Goal: Information Seeking & Learning: Find contact information

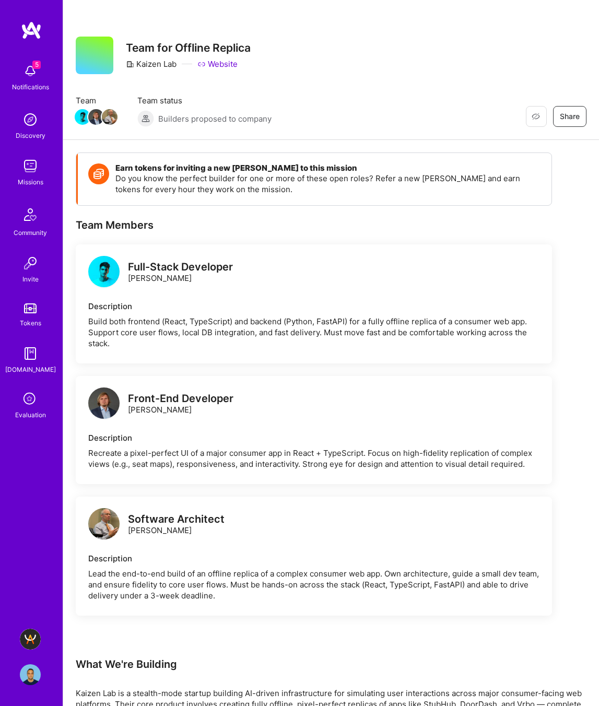
click at [178, 267] on div "Full-Stack Developer" at bounding box center [180, 267] width 105 height 11
drag, startPoint x: 184, startPoint y: 280, endPoint x: 128, endPoint y: 277, distance: 56.0
click at [128, 277] on div "Full-Stack Developer Momcilo Popov" at bounding box center [180, 273] width 105 height 22
copy div "[PERSON_NAME]"
click at [347, 266] on div "Full-Stack Developer Momcilo Popov" at bounding box center [313, 272] width 451 height 31
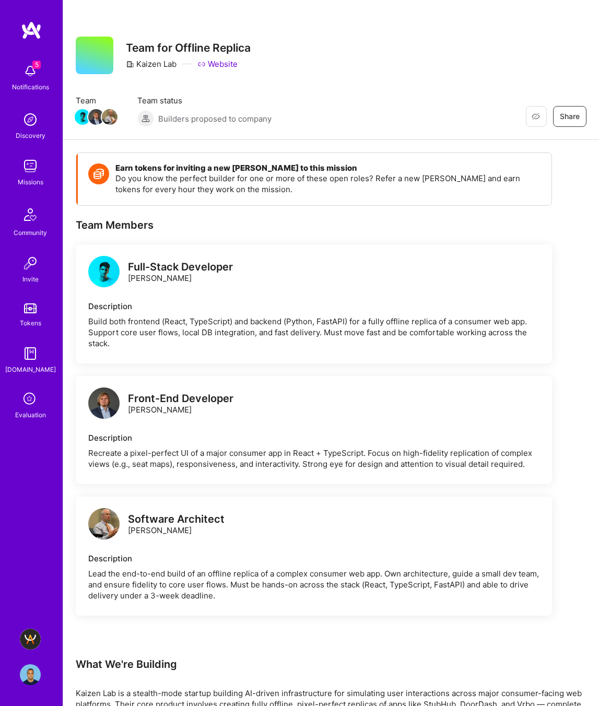
click at [217, 58] on link "Website" at bounding box center [217, 63] width 40 height 11
click at [177, 266] on div "Full-Stack Developer" at bounding box center [180, 267] width 105 height 11
drag, startPoint x: 185, startPoint y: 278, endPoint x: 128, endPoint y: 279, distance: 57.4
click at [128, 279] on div "Full-Stack Developer Momcilo Popov" at bounding box center [180, 273] width 105 height 22
copy div "[PERSON_NAME]"
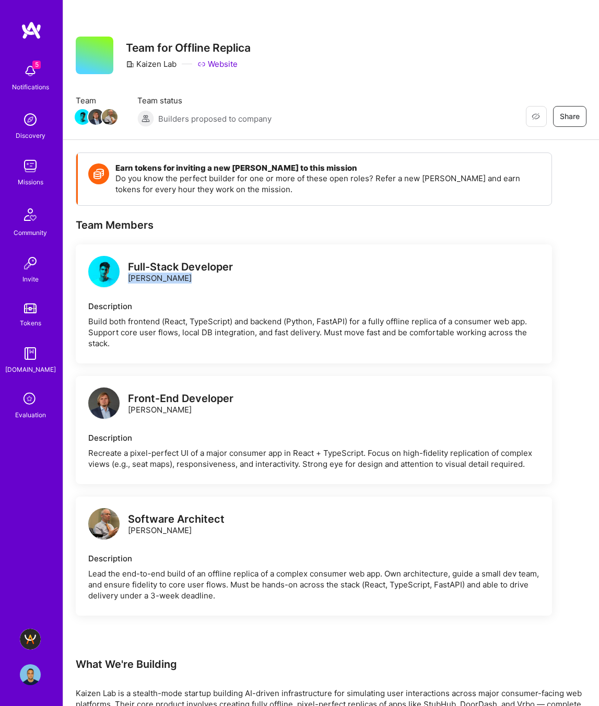
click at [34, 129] on img at bounding box center [30, 119] width 21 height 21
click at [192, 416] on div "Front-End Developer Piotr Jachowicz" at bounding box center [160, 403] width 145 height 31
click at [187, 406] on div "Front-End Developer Piotr Jachowicz" at bounding box center [180, 404] width 105 height 22
drag, startPoint x: 194, startPoint y: 410, endPoint x: 129, endPoint y: 412, distance: 64.8
click at [129, 412] on div "Front-End Developer Piotr Jachowicz" at bounding box center [180, 404] width 105 height 22
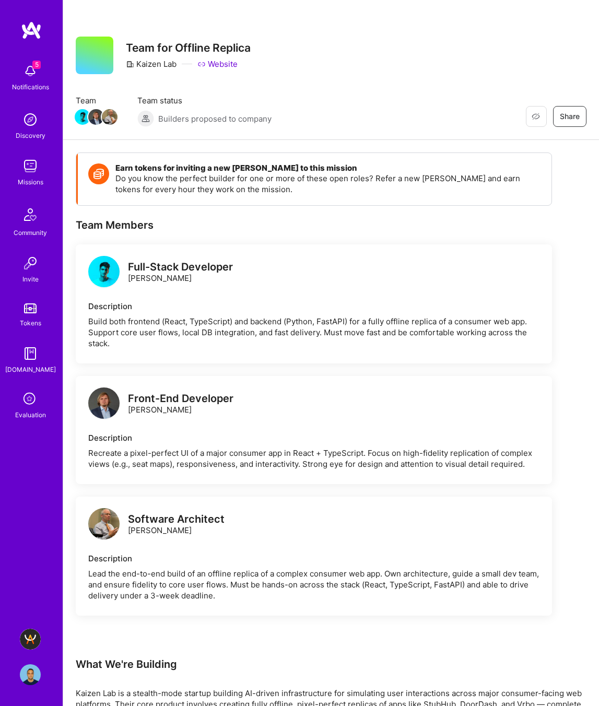
copy div "[PERSON_NAME]"
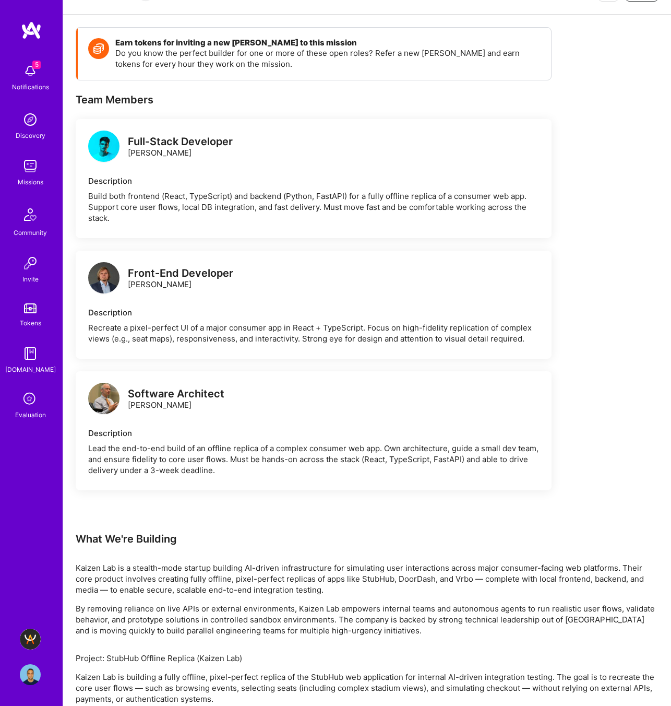
scroll to position [153, 0]
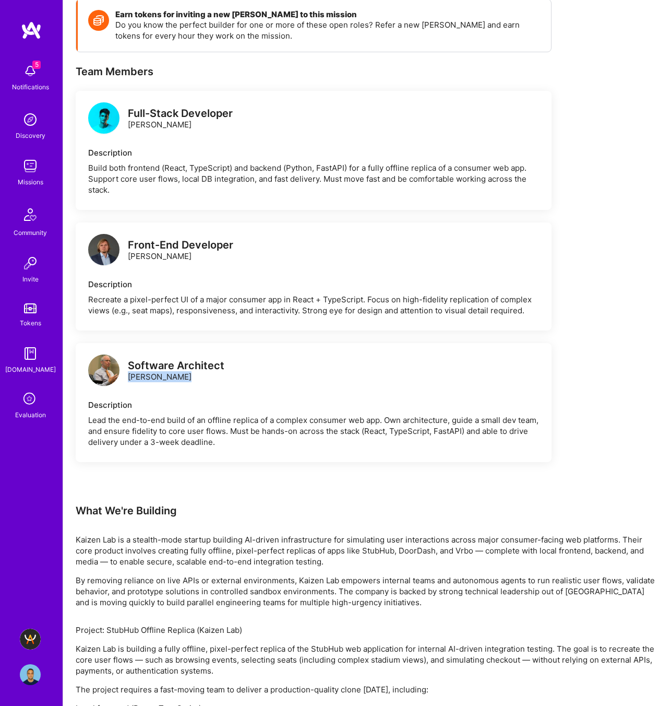
drag, startPoint x: 172, startPoint y: 375, endPoint x: 129, endPoint y: 377, distance: 43.4
click at [129, 377] on div "Software Architect Andrew Duggan" at bounding box center [176, 371] width 97 height 22
copy div "[PERSON_NAME]"
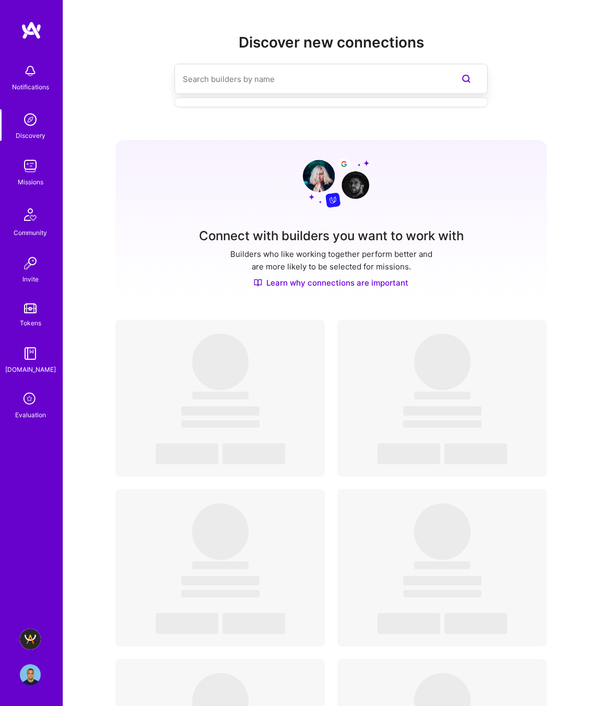
click at [218, 81] on input at bounding box center [310, 79] width 255 height 27
paste input "[PERSON_NAME]"
type input "[PERSON_NAME]"
click at [250, 137] on span "[PERSON_NAME]" at bounding box center [253, 134] width 65 height 11
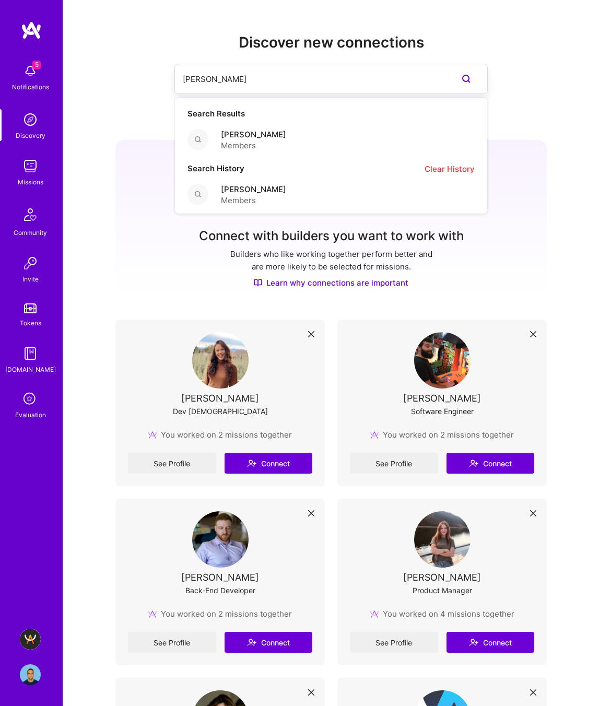
drag, startPoint x: 255, startPoint y: 79, endPoint x: 139, endPoint y: 73, distance: 115.5
click at [139, 74] on div "[PERSON_NAME] Search Results [PERSON_NAME] Members Search History Clear History…" at bounding box center [330, 79] width 431 height 30
paste input "[PERSON_NAME]"
type input "[PERSON_NAME]"
click at [275, 142] on span "IT Consultant" at bounding box center [253, 145] width 65 height 11
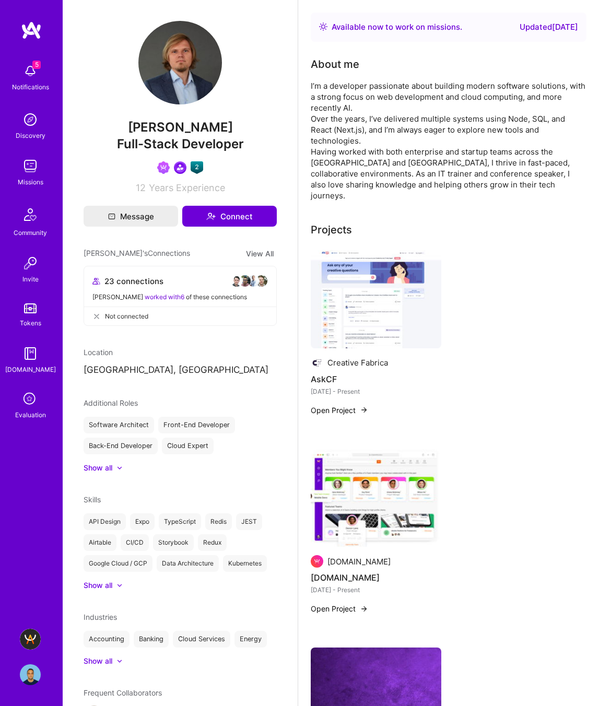
click at [372, 294] on img at bounding box center [376, 299] width 131 height 98
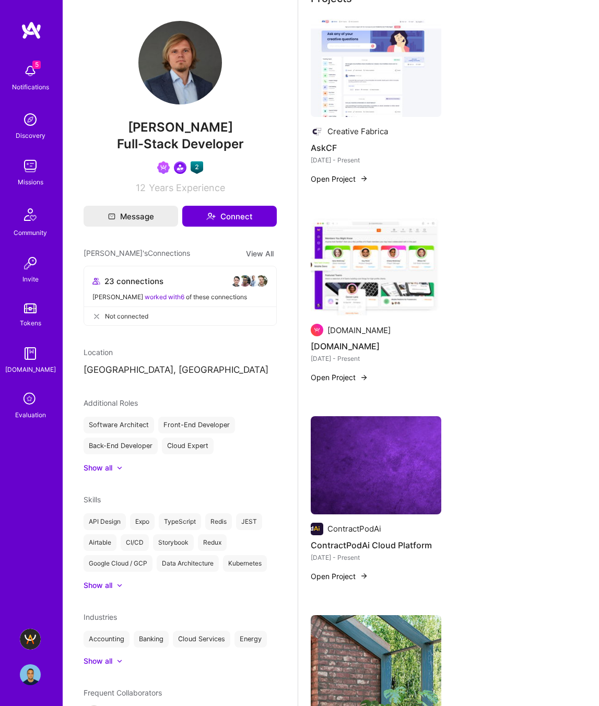
scroll to position [303, 0]
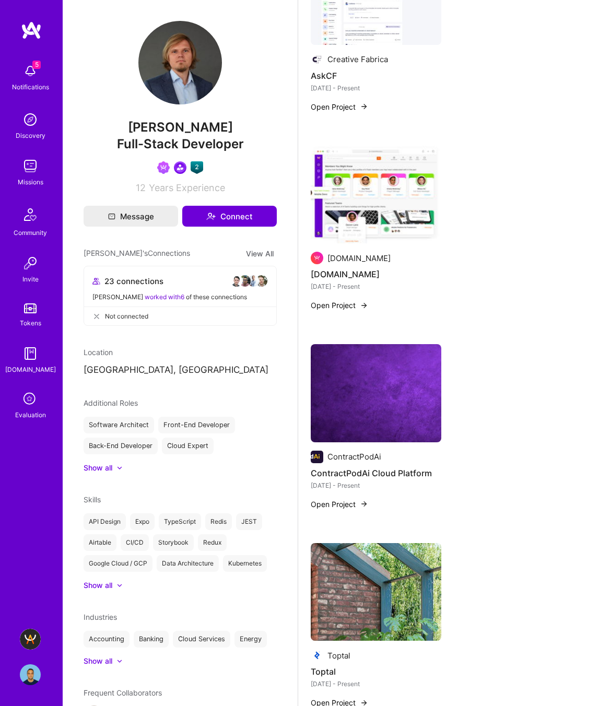
click at [374, 209] on img at bounding box center [376, 195] width 131 height 98
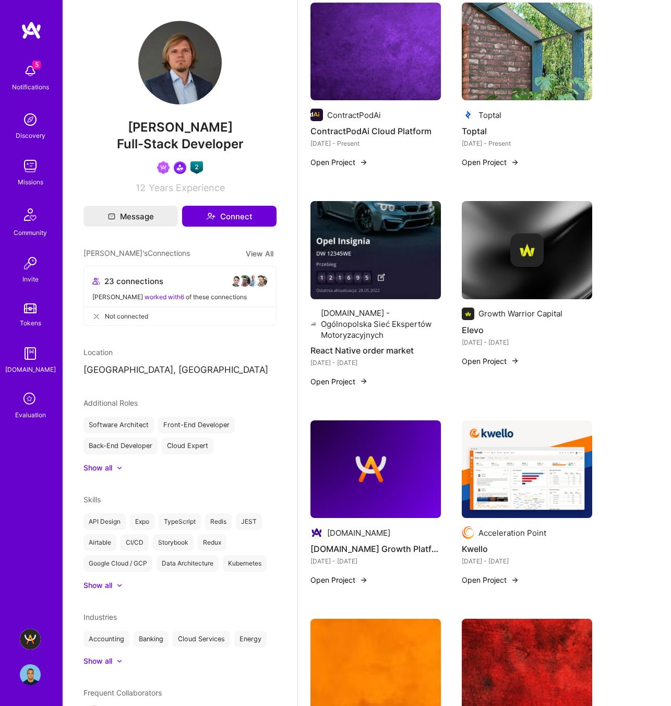
scroll to position [686, 0]
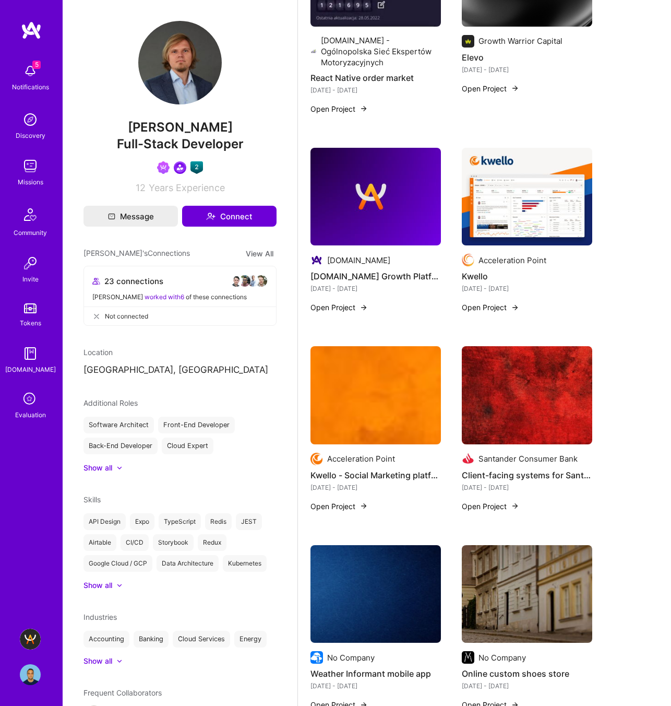
click at [348, 383] on img at bounding box center [376, 395] width 131 height 98
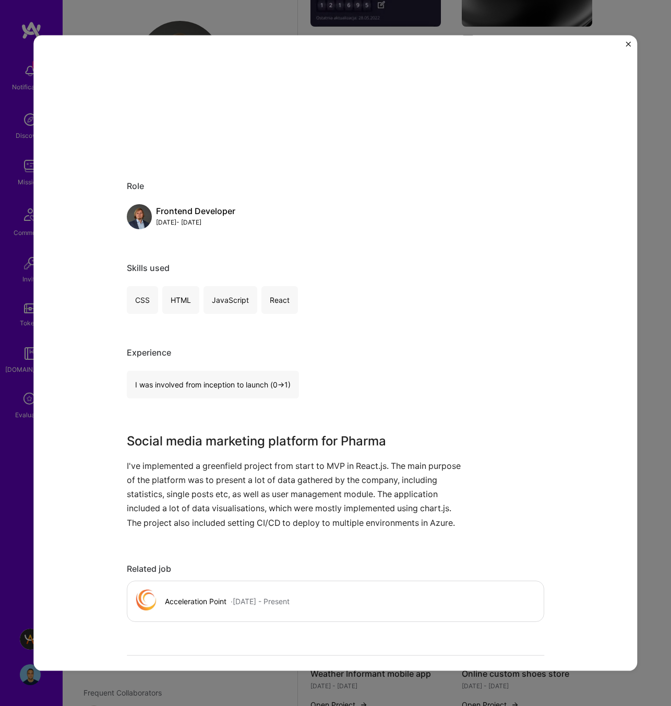
scroll to position [275, 0]
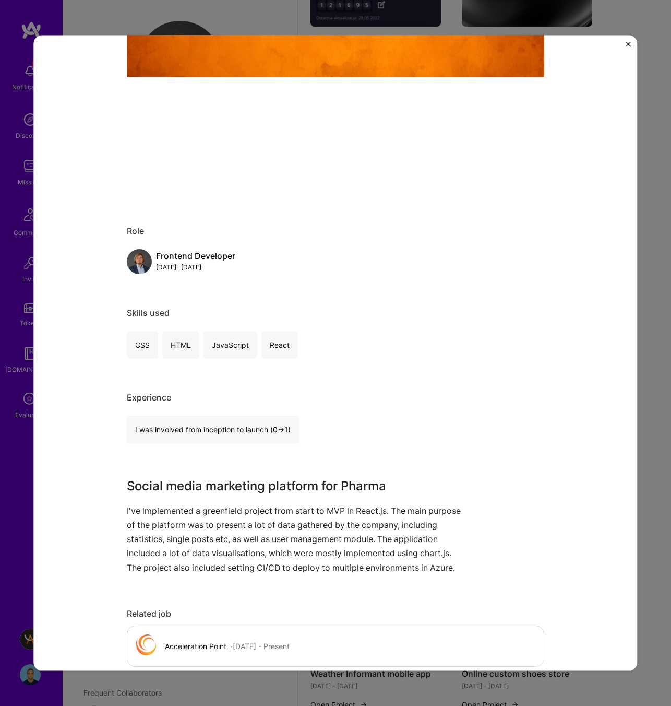
click at [598, 285] on div "Kwello - Social Marketing platform for pharma Acceleration Point B2B Project li…" at bounding box center [335, 353] width 671 height 706
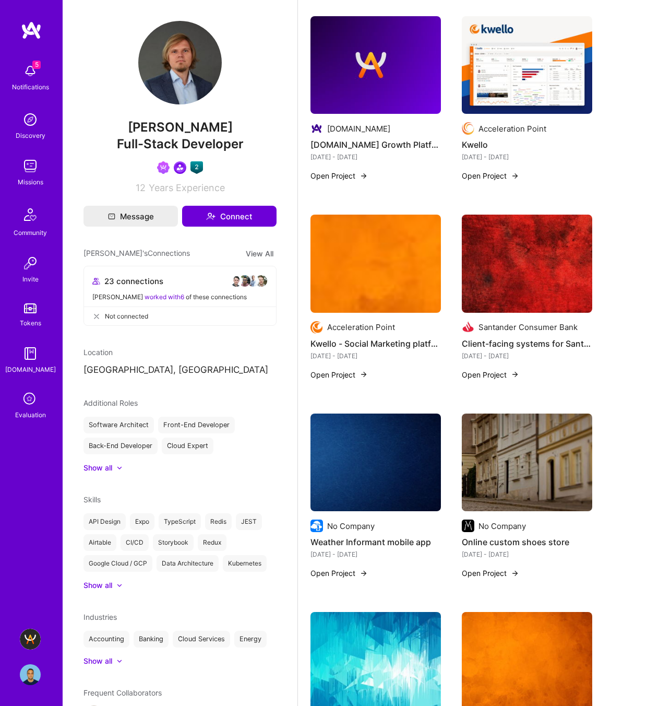
scroll to position [819, 0]
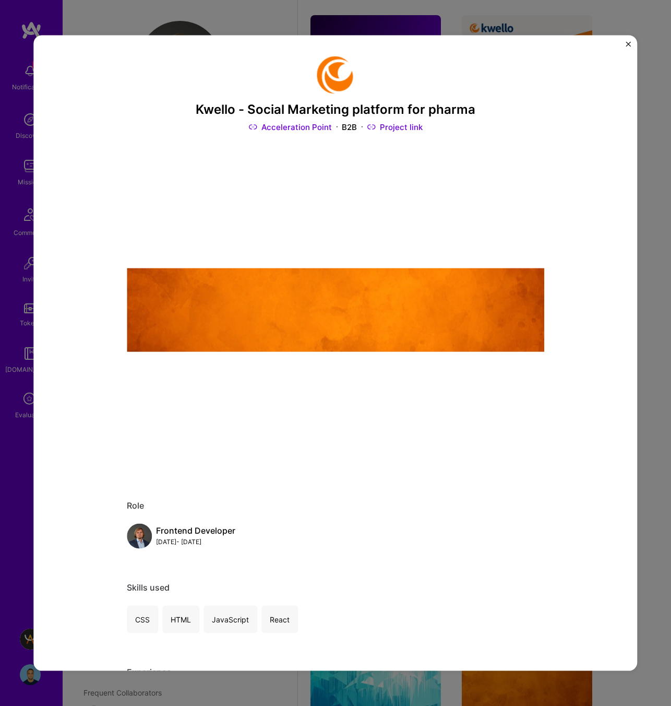
scroll to position [686, 0]
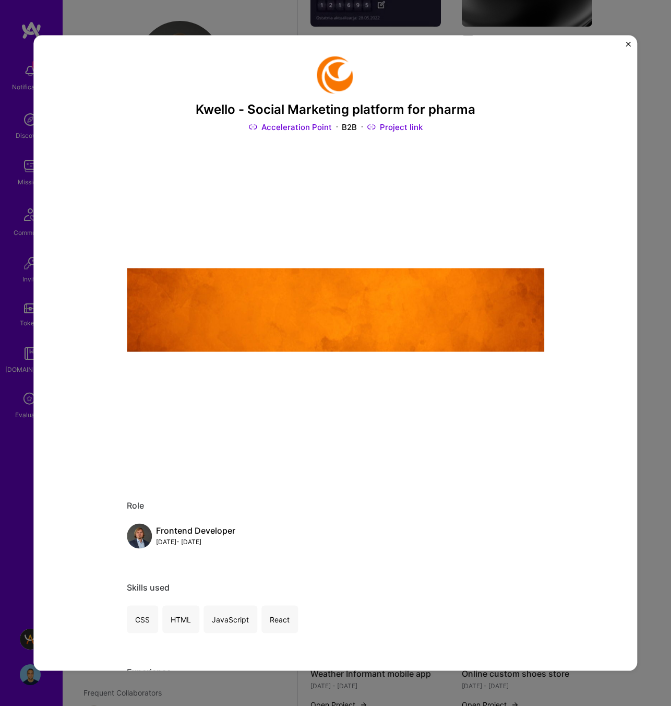
click at [598, 21] on div "Kwello - Social Marketing platform for pharma Acceleration Point B2B Project li…" at bounding box center [335, 353] width 671 height 706
click at [598, 42] on img "Close" at bounding box center [629, 44] width 5 height 5
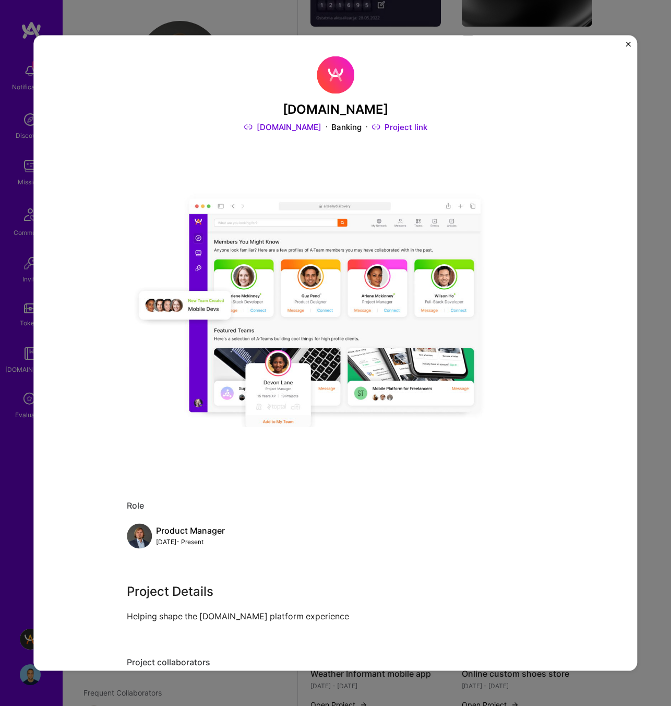
scroll to position [303, 0]
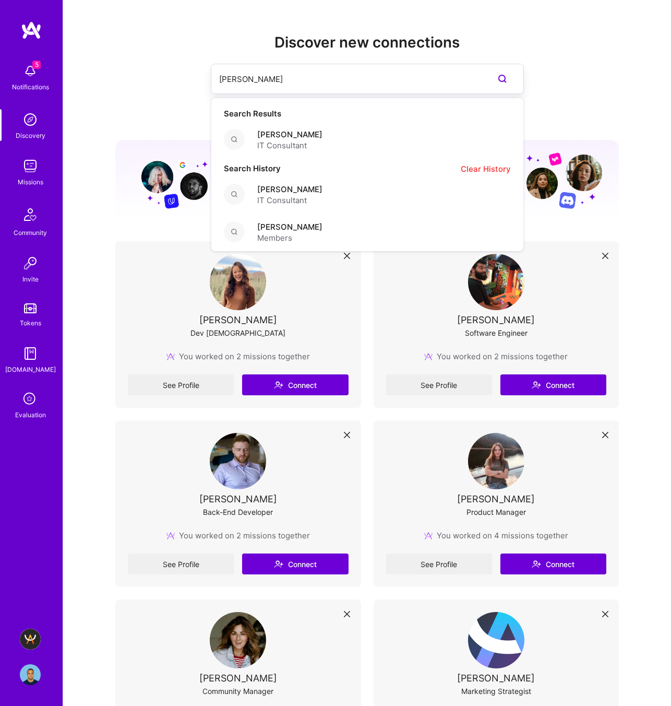
drag, startPoint x: 304, startPoint y: 77, endPoint x: 200, endPoint y: 74, distance: 103.9
click at [200, 74] on div "[PERSON_NAME] Search Results [PERSON_NAME] IT Consultant Search History Clear H…" at bounding box center [367, 79] width 504 height 30
paste input "[PERSON_NAME]"
type input "[PERSON_NAME]"
click at [318, 147] on div "[PERSON_NAME] Members" at bounding box center [367, 140] width 312 height 38
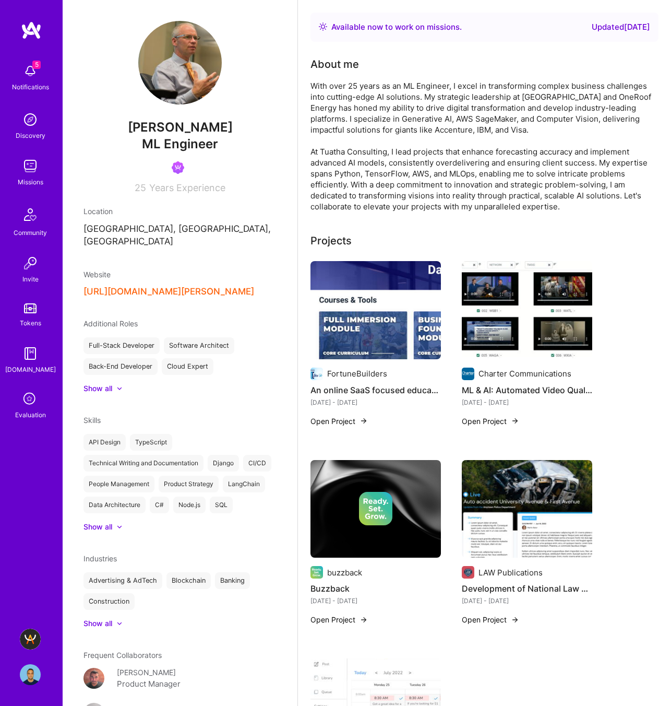
click at [167, 286] on button "[URL][DOMAIN_NAME][PERSON_NAME]" at bounding box center [169, 291] width 171 height 11
